Goal: Task Accomplishment & Management: Manage account settings

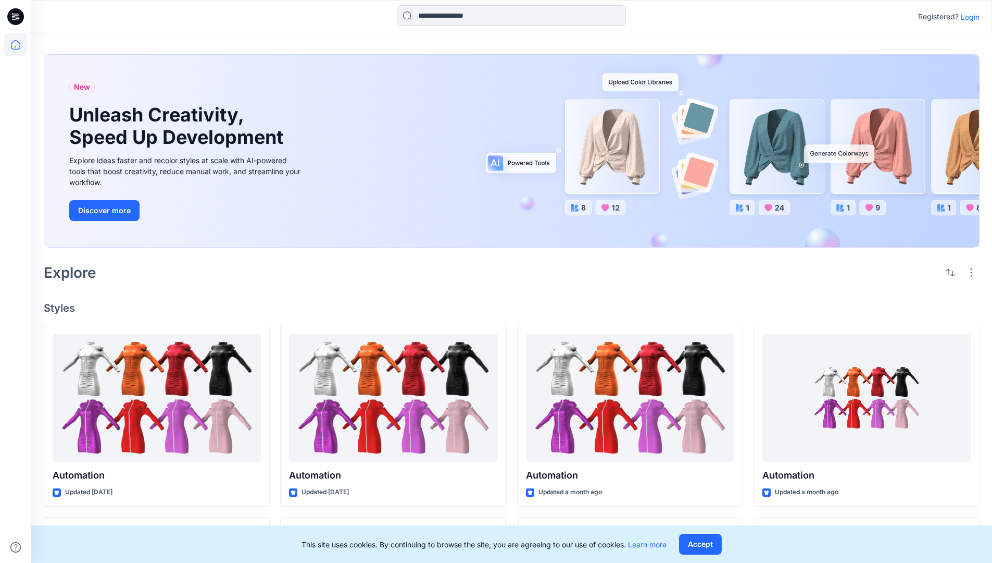
click at [968, 17] on p "Login" at bounding box center [970, 16] width 19 height 11
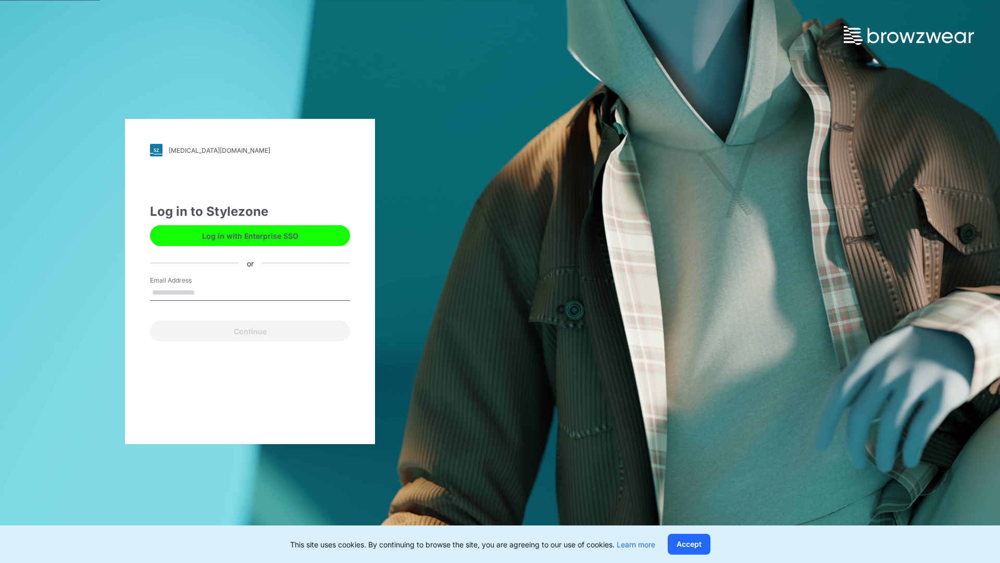
click at [206, 292] on input "Email Address" at bounding box center [250, 293] width 200 height 16
type input "**********"
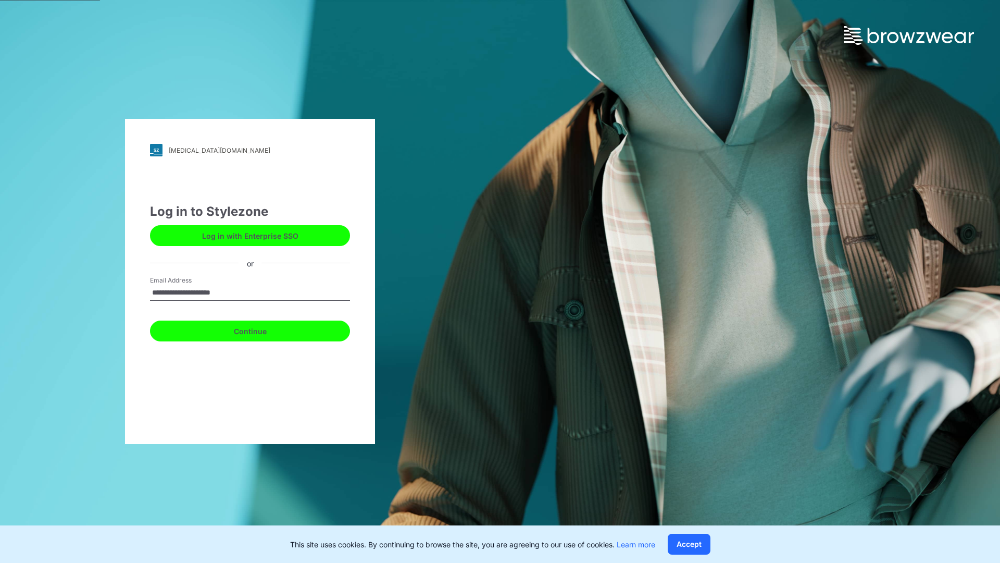
click at [261, 329] on button "Continue" at bounding box center [250, 330] width 200 height 21
